Goal: Communication & Community: Answer question/provide support

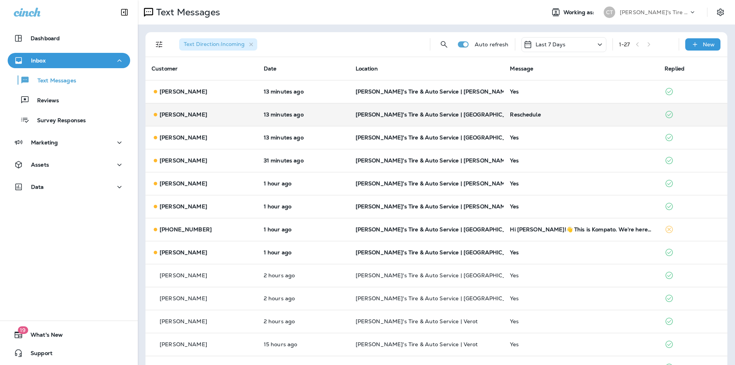
click at [585, 116] on div "Reschedule" at bounding box center [581, 114] width 142 height 6
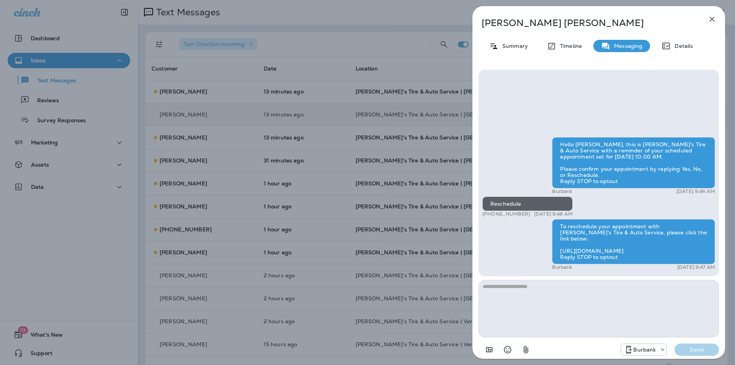
click at [712, 17] on icon "button" at bounding box center [712, 19] width 9 height 9
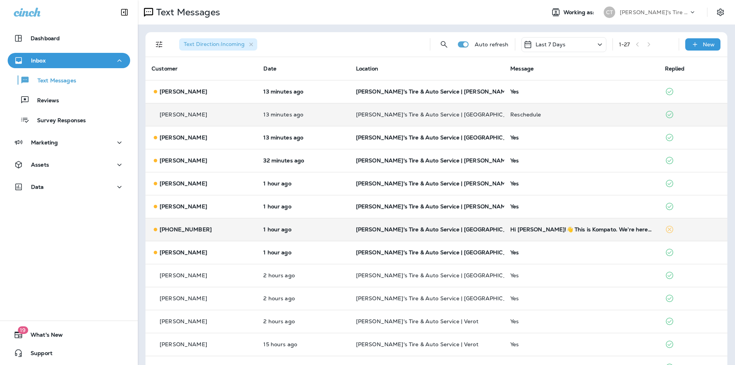
click at [479, 228] on p "[PERSON_NAME]'s Tire & Auto Service | [GEOGRAPHIC_DATA]" at bounding box center [427, 229] width 142 height 6
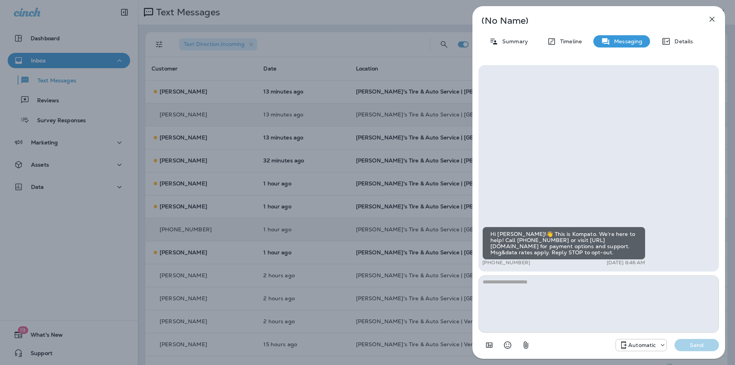
click at [711, 17] on icon "button" at bounding box center [712, 19] width 9 height 9
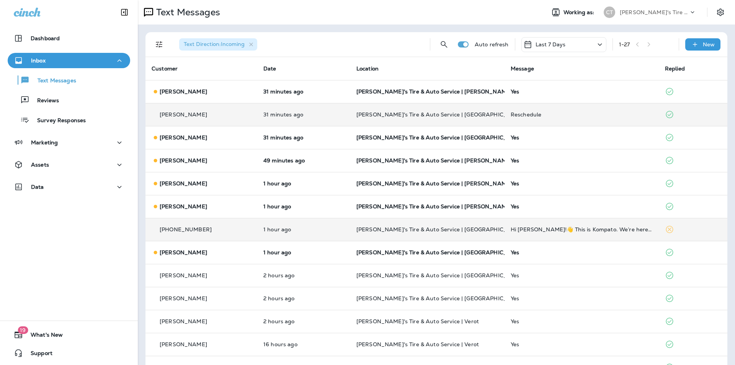
click at [582, 116] on div "Reschedule" at bounding box center [582, 114] width 142 height 6
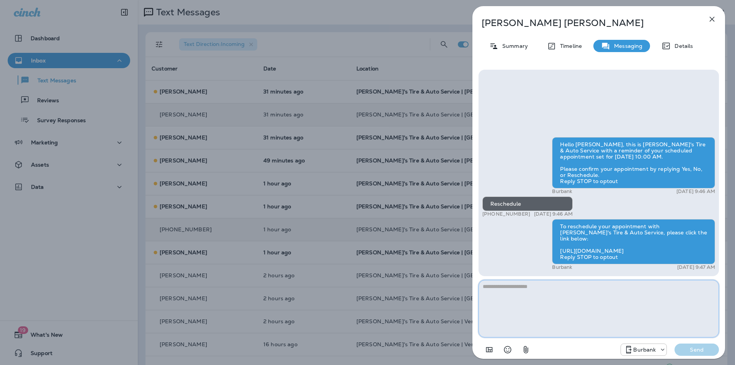
click at [521, 294] on textarea at bounding box center [599, 308] width 240 height 57
type textarea "**********"
click at [697, 348] on p "Send" at bounding box center [697, 349] width 32 height 7
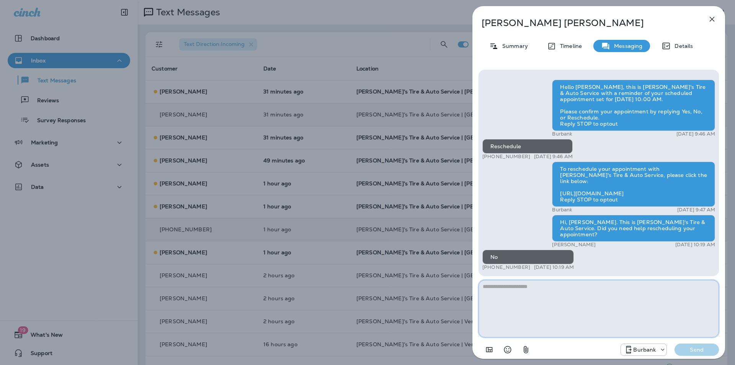
click at [507, 289] on textarea at bounding box center [599, 308] width 240 height 57
click at [613, 284] on textarea "**********" at bounding box center [599, 308] width 240 height 57
type textarea "**********"
click at [701, 351] on p "Send" at bounding box center [697, 349] width 32 height 7
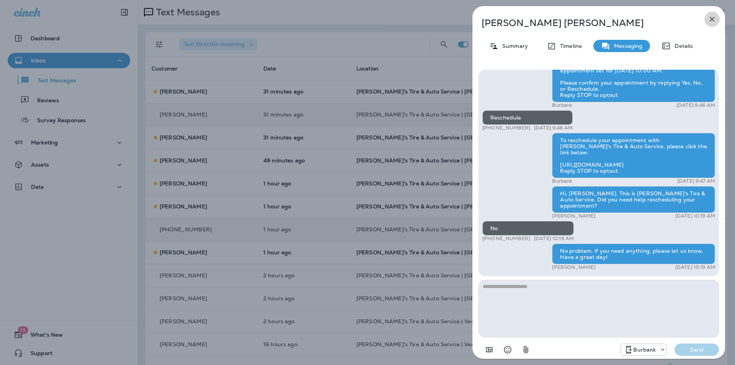
click at [713, 19] on icon "button" at bounding box center [712, 19] width 5 height 5
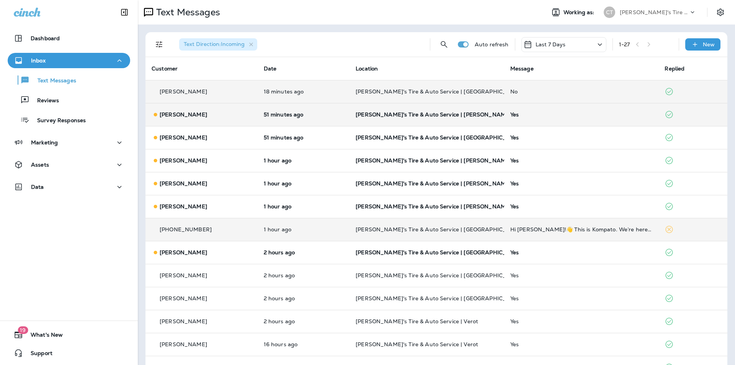
click at [583, 93] on div "No" at bounding box center [581, 91] width 142 height 6
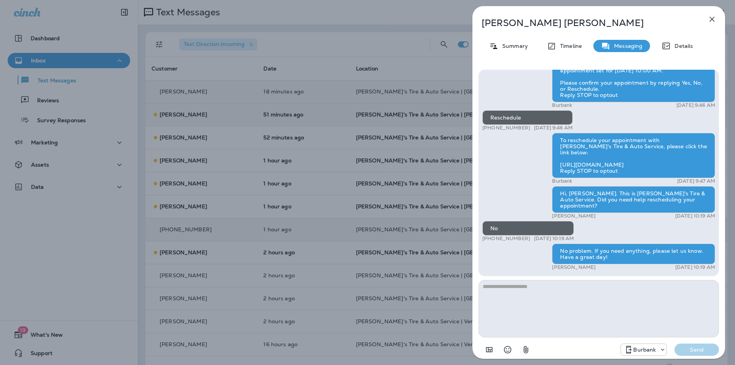
click at [714, 16] on icon "button" at bounding box center [712, 19] width 9 height 9
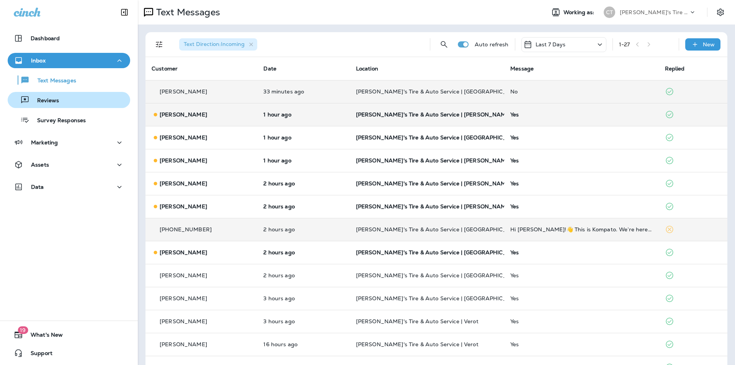
click at [58, 98] on p "Reviews" at bounding box center [43, 100] width 29 height 7
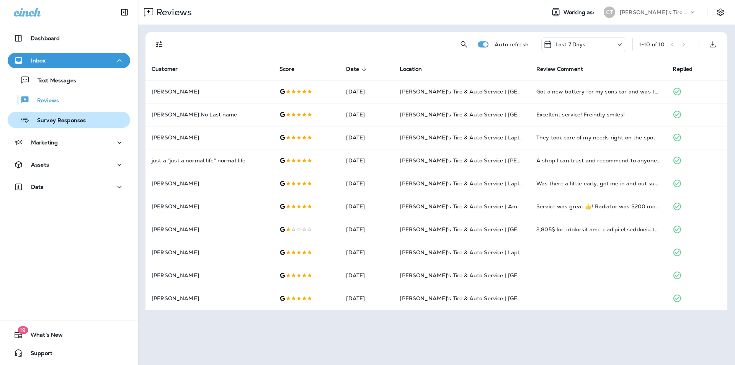
click at [57, 116] on div "Survey Responses" at bounding box center [48, 119] width 75 height 11
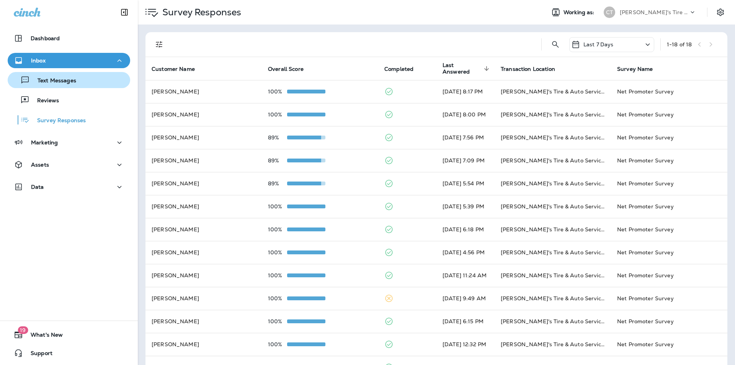
click at [54, 78] on p "Text Messages" at bounding box center [53, 80] width 46 height 7
